Goal: Obtain resource: Download file/media

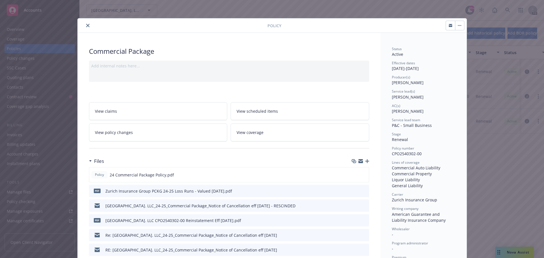
click at [86, 24] on icon "close" at bounding box center [87, 25] width 3 height 3
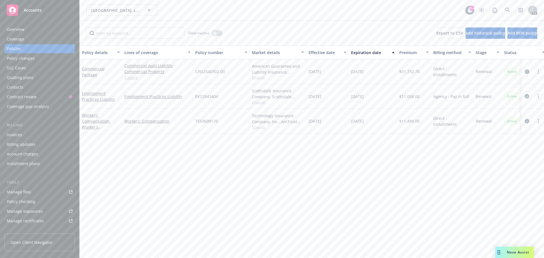
click at [34, 8] on span "Accounts" at bounding box center [33, 10] width 18 height 5
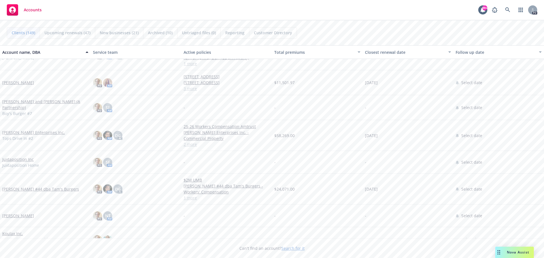
scroll to position [1756, 0]
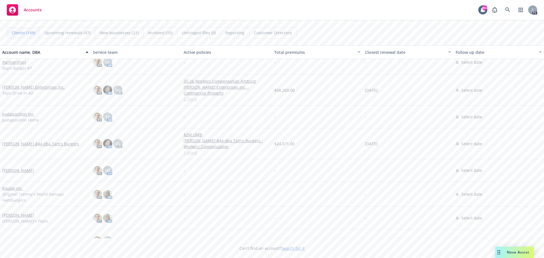
click at [42, 142] on link "[PERSON_NAME] #44 dba Tam's Burgers" at bounding box center [40, 144] width 77 height 6
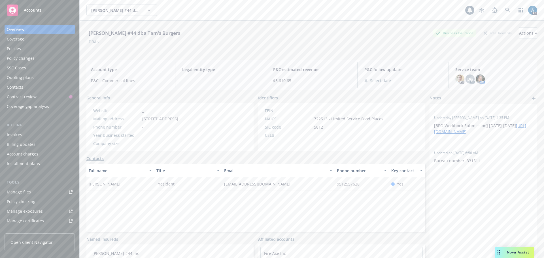
click at [21, 49] on div "Policies" at bounding box center [40, 48] width 66 height 9
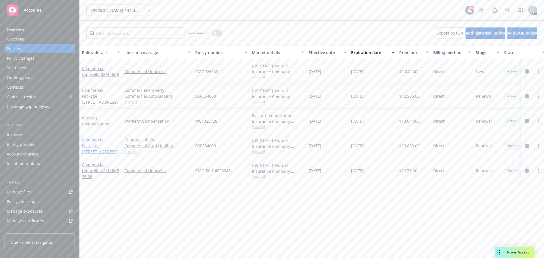
click at [100, 145] on span "- [STREET_ADDRESS]" at bounding box center [100, 148] width 36 height 11
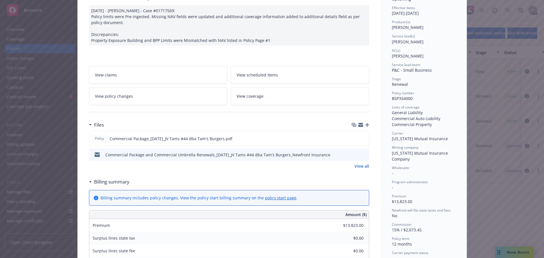
scroll to position [57, 0]
click at [353, 138] on icon "download file" at bounding box center [354, 137] width 5 height 5
click at [361, 137] on icon "preview file" at bounding box center [363, 137] width 5 height 4
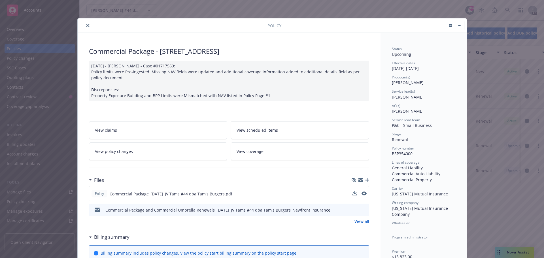
click at [85, 27] on button "close" at bounding box center [87, 25] width 7 height 7
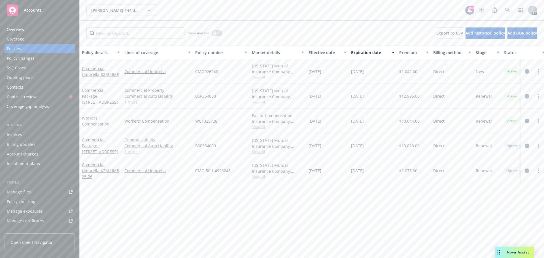
click at [22, 27] on div "Overview" at bounding box center [16, 29] width 18 height 9
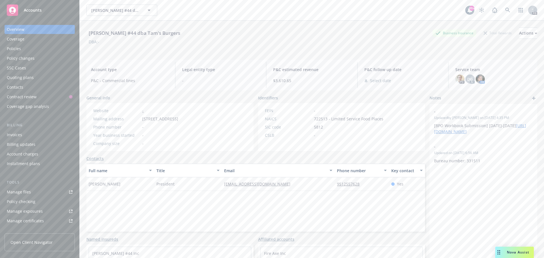
click at [13, 47] on div "Policies" at bounding box center [14, 48] width 14 height 9
